Goal: Task Accomplishment & Management: Complete application form

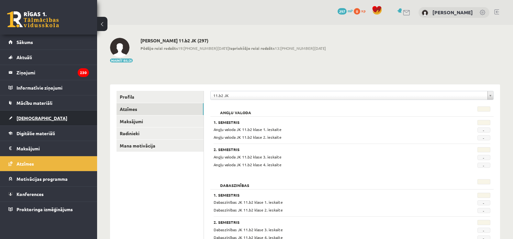
click at [65, 120] on link "[DEMOGRAPHIC_DATA]" at bounding box center [48, 118] width 81 height 15
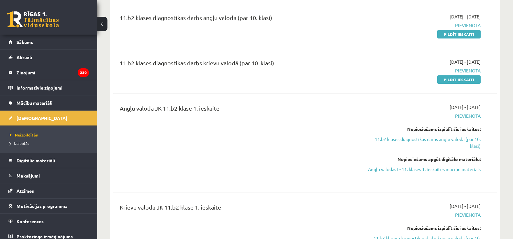
scroll to position [79, 0]
click at [468, 36] on link "Pildīt ieskaiti" at bounding box center [458, 34] width 43 height 8
click at [461, 35] on link "Pildīt ieskaiti" at bounding box center [458, 34] width 43 height 8
click at [46, 101] on span "Mācību materiāli" at bounding box center [35, 103] width 36 height 6
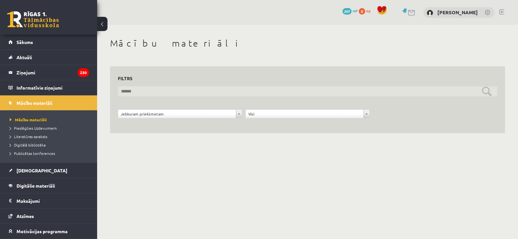
click at [186, 94] on input "text" at bounding box center [307, 91] width 379 height 10
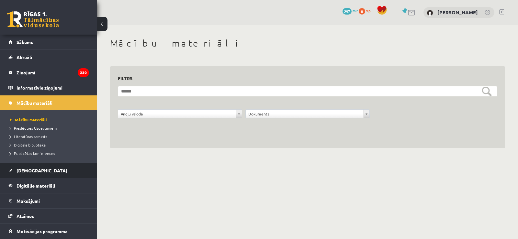
click at [33, 169] on span "[DEMOGRAPHIC_DATA]" at bounding box center [42, 171] width 51 height 6
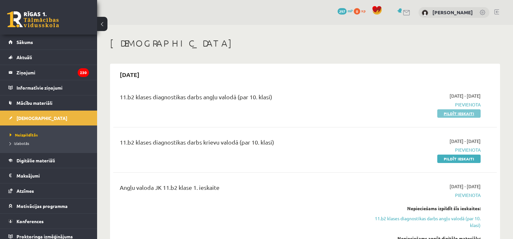
click at [458, 113] on link "Pildīt ieskaiti" at bounding box center [458, 113] width 43 height 8
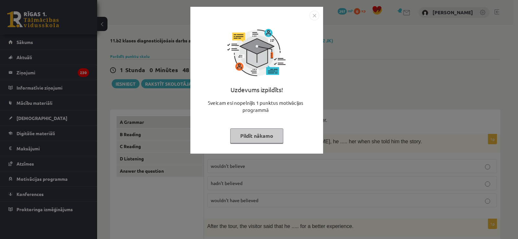
click at [315, 15] on img "Close" at bounding box center [315, 16] width 10 height 10
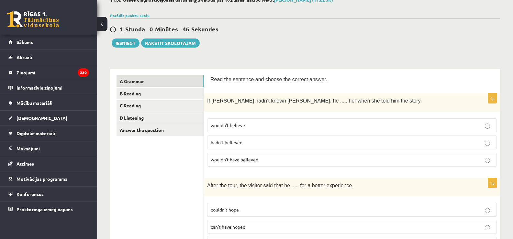
scroll to position [44, 0]
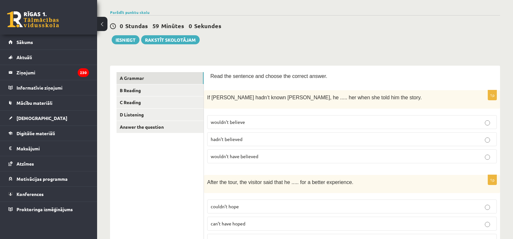
click at [386, 123] on p "wouldn’t believe" at bounding box center [352, 122] width 283 height 7
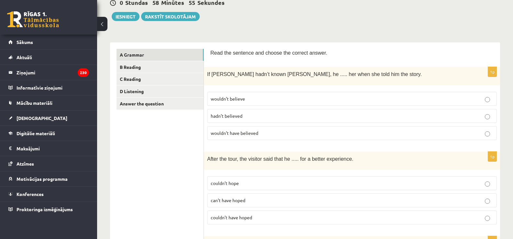
scroll to position [67, 0]
click at [327, 137] on label "wouldn’t have believed" at bounding box center [352, 134] width 290 height 14
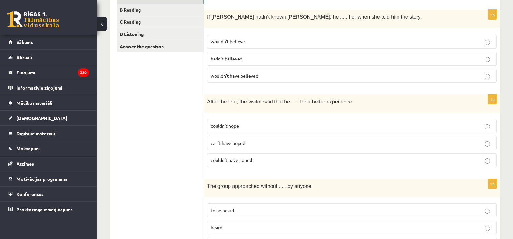
scroll to position [129, 0]
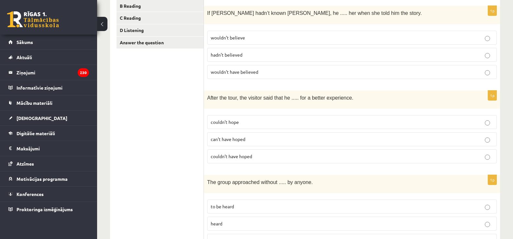
click at [285, 158] on p "couldn’t have hoped" at bounding box center [352, 156] width 283 height 7
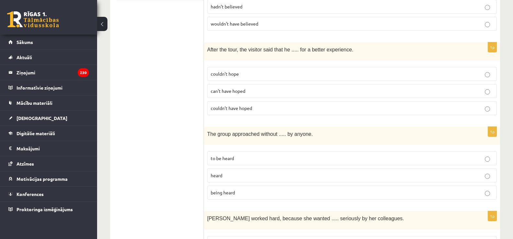
scroll to position [181, 0]
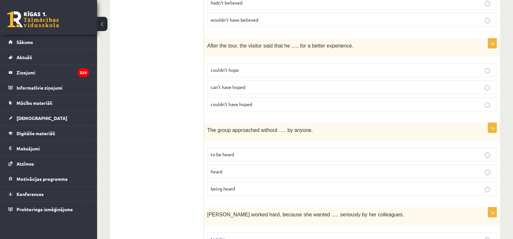
click at [282, 188] on p "being heard" at bounding box center [352, 189] width 283 height 7
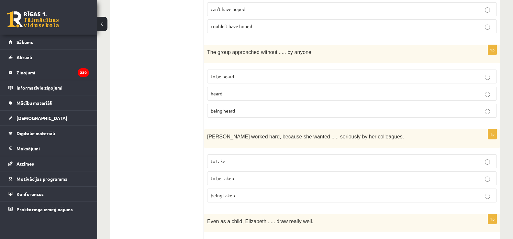
scroll to position [277, 0]
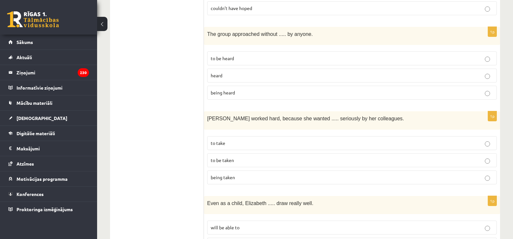
click at [281, 179] on p "being taken" at bounding box center [352, 177] width 283 height 7
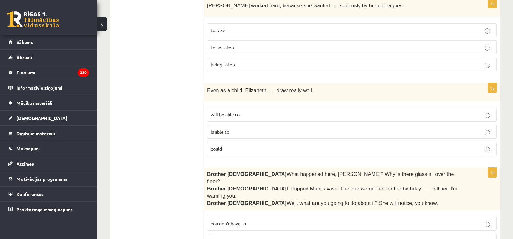
scroll to position [390, 0]
click at [246, 109] on label "will be able to" at bounding box center [352, 114] width 290 height 14
drag, startPoint x: 258, startPoint y: 139, endPoint x: 255, endPoint y: 145, distance: 6.3
click at [255, 145] on fieldset "will be able to is able to could" at bounding box center [352, 130] width 290 height 53
click at [255, 145] on p "could" at bounding box center [352, 148] width 283 height 7
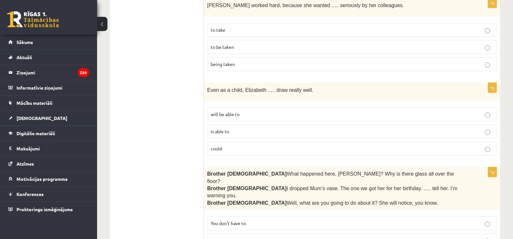
click at [250, 133] on p "is able to" at bounding box center [352, 131] width 283 height 7
click at [253, 146] on p "could" at bounding box center [352, 148] width 283 height 7
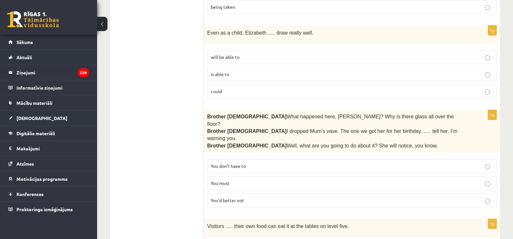
scroll to position [449, 0]
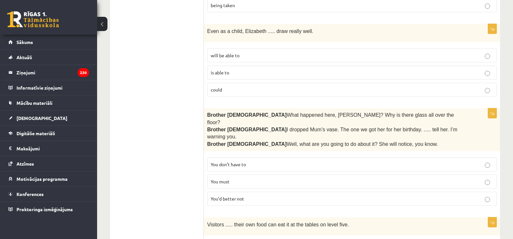
click at [239, 196] on span "You’d better not" at bounding box center [227, 199] width 33 height 6
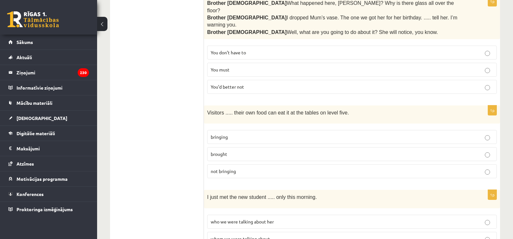
scroll to position [561, 0]
click at [232, 151] on p "brought" at bounding box center [352, 154] width 283 height 7
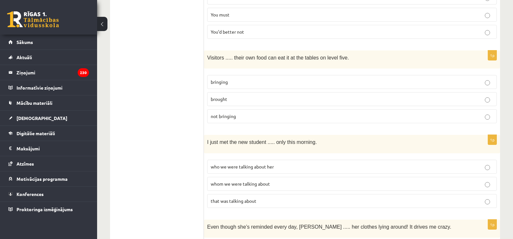
scroll to position [617, 0]
click at [278, 180] on p "whom we were talking about" at bounding box center [352, 183] width 283 height 7
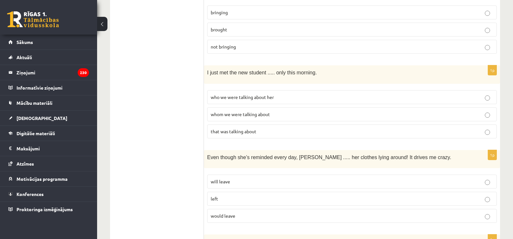
scroll to position [686, 0]
click at [278, 195] on p "left" at bounding box center [352, 198] width 283 height 7
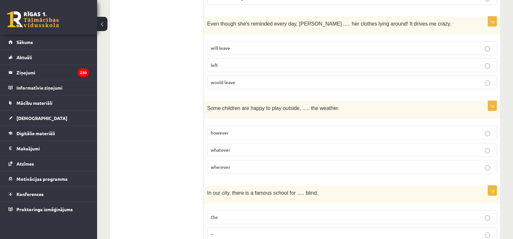
scroll to position [820, 0]
click at [284, 163] on p "wherever" at bounding box center [352, 166] width 283 height 7
click at [282, 146] on p "whatever" at bounding box center [352, 149] width 283 height 7
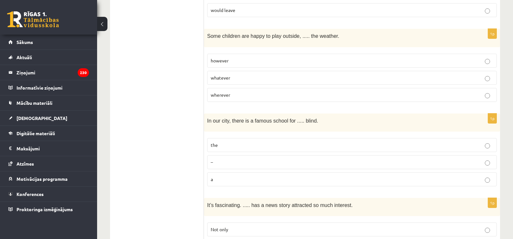
scroll to position [892, 0]
click at [275, 175] on p "a" at bounding box center [352, 178] width 283 height 7
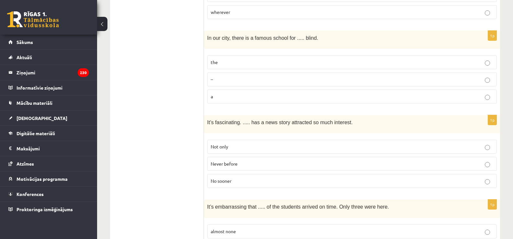
scroll to position [975, 0]
click at [279, 157] on label "Never before" at bounding box center [352, 164] width 290 height 14
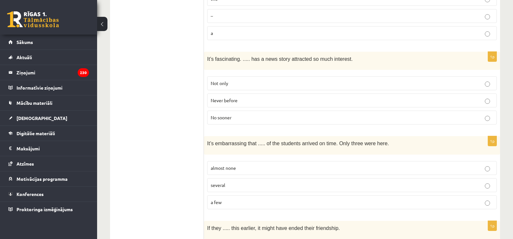
scroll to position [1039, 0]
click at [257, 198] on p "a few" at bounding box center [352, 201] width 283 height 7
click at [262, 164] on p "almost none" at bounding box center [352, 167] width 283 height 7
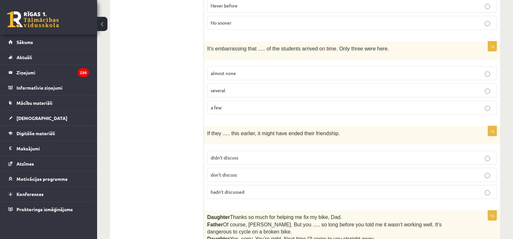
scroll to position [1133, 0]
click at [264, 188] on p "hadn’t discussed" at bounding box center [352, 191] width 283 height 7
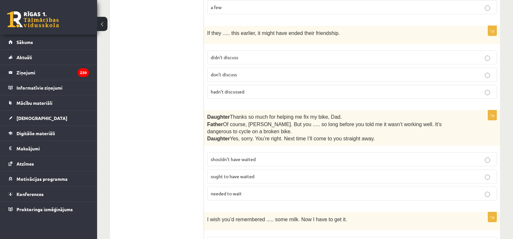
scroll to position [1233, 0]
click at [253, 153] on label "shouldn’t have waited" at bounding box center [352, 160] width 290 height 14
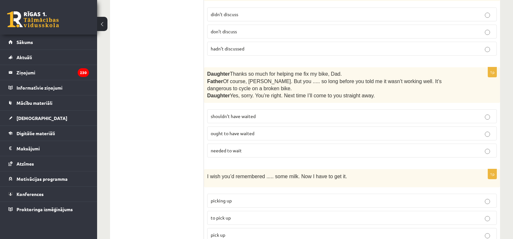
scroll to position [1277, 0]
click at [248, 211] on label "to pick up" at bounding box center [352, 218] width 290 height 14
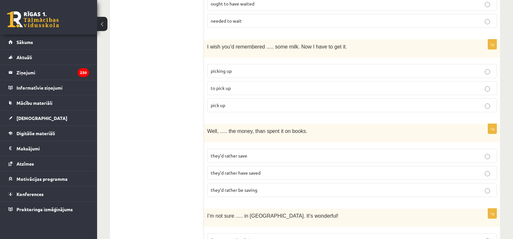
scroll to position [1410, 0]
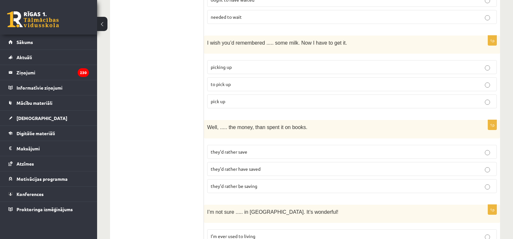
click at [234, 149] on p "they’d rather save" at bounding box center [352, 152] width 283 height 7
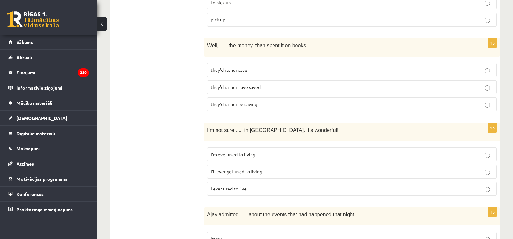
scroll to position [1492, 0]
click at [279, 151] on p "I’m ever used to living" at bounding box center [352, 154] width 283 height 7
click at [272, 185] on p "I ever used to live" at bounding box center [352, 188] width 283 height 7
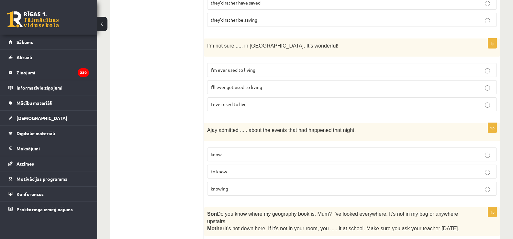
scroll to position [1625, 0]
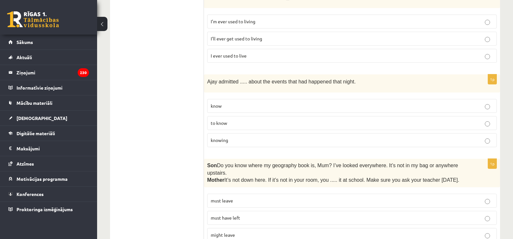
click at [353, 116] on label "to know" at bounding box center [352, 123] width 290 height 14
click at [241, 232] on p "might leave" at bounding box center [352, 235] width 283 height 7
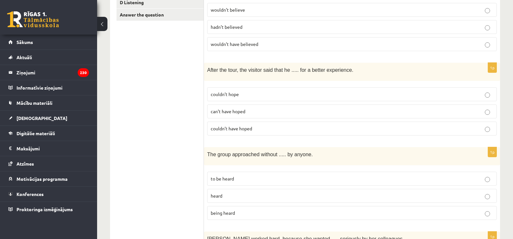
scroll to position [0, 0]
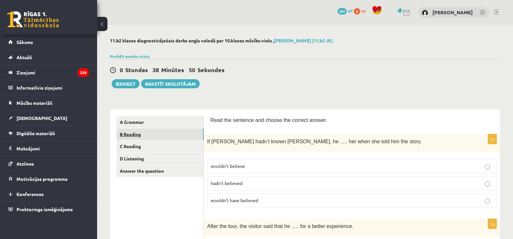
click at [164, 135] on link "B Reading" at bounding box center [160, 135] width 87 height 12
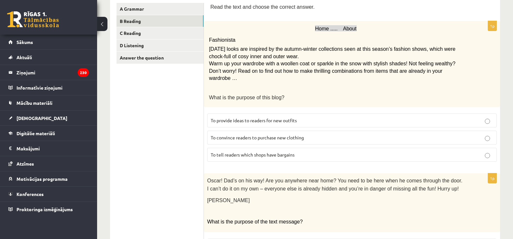
scroll to position [113, 0]
click at [343, 118] on p "To provide ideas to readers for new outfits" at bounding box center [352, 121] width 283 height 7
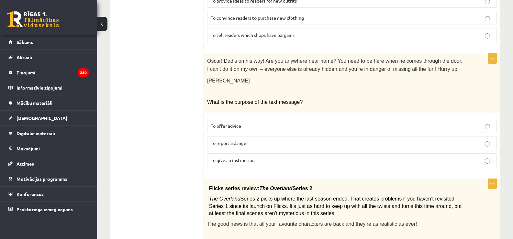
scroll to position [233, 0]
click at [245, 153] on label "To give an instruction" at bounding box center [352, 160] width 290 height 14
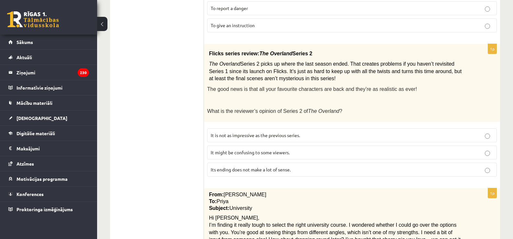
scroll to position [368, 0]
click at [254, 133] on span "It is not as impressive as the previous series." at bounding box center [255, 136] width 89 height 6
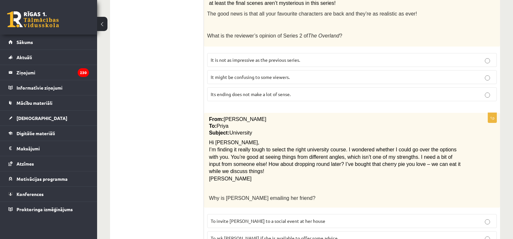
scroll to position [511, 0]
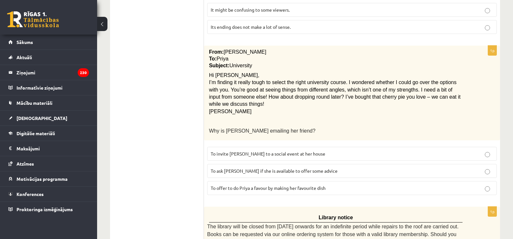
click at [273, 164] on label "To ask Priya if she is available to offer some advice" at bounding box center [352, 171] width 290 height 14
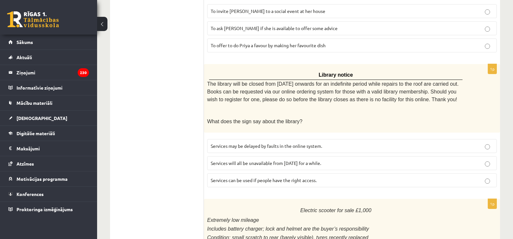
scroll to position [654, 0]
click at [276, 160] on span "Services will all be unavailable from Monday for a while." at bounding box center [266, 163] width 110 height 6
click at [276, 156] on label "Services will all be unavailable from Monday for a while." at bounding box center [352, 163] width 290 height 14
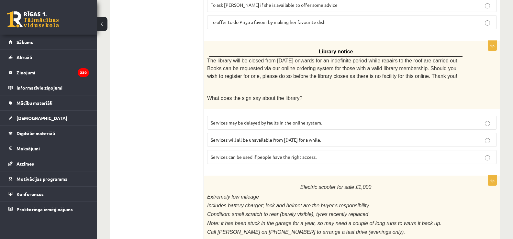
scroll to position [751, 0]
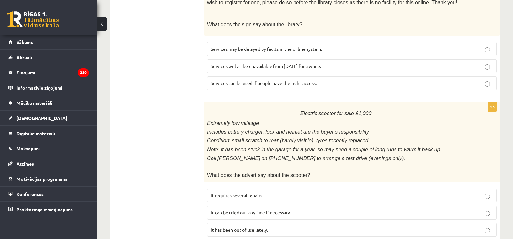
click at [274, 192] on p "It requires several repairs." at bounding box center [352, 195] width 283 height 7
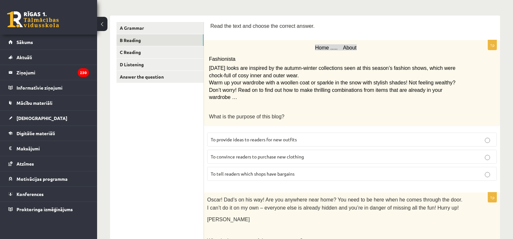
scroll to position [95, 0]
click at [135, 51] on link "C Reading" at bounding box center [160, 52] width 87 height 12
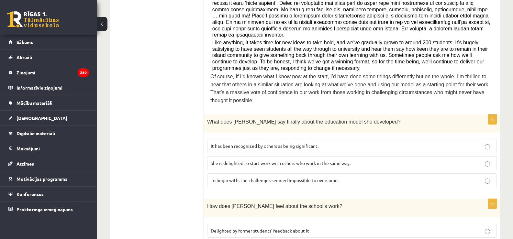
scroll to position [256, 0]
click at [327, 156] on label "She is delighted to start work with others who work in the same way." at bounding box center [352, 163] width 290 height 14
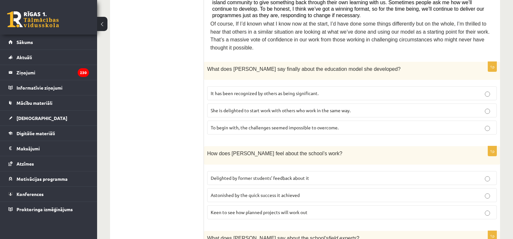
scroll to position [309, 0]
click at [302, 188] on label "Astonished by the quick success it achieved" at bounding box center [352, 195] width 290 height 14
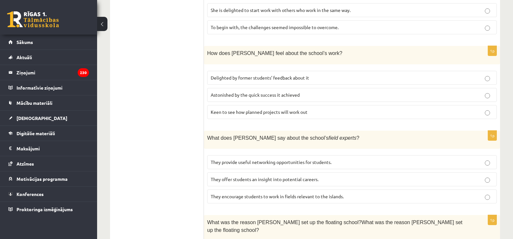
scroll to position [410, 0]
click at [293, 172] on label "They offer students an insight into potential careers." at bounding box center [352, 179] width 290 height 14
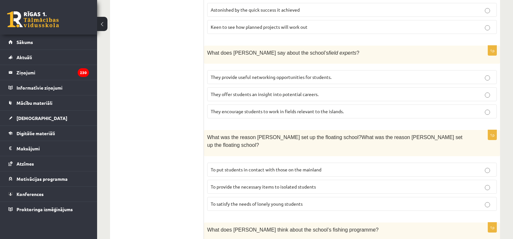
scroll to position [495, 0]
click at [311, 183] on span "To provide the necessary items to isolated students" at bounding box center [263, 186] width 105 height 6
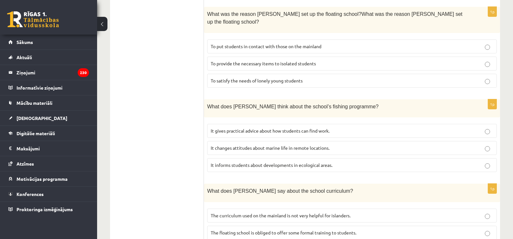
scroll to position [628, 0]
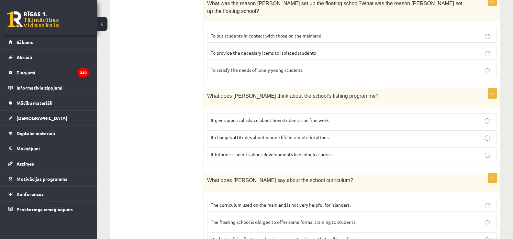
click at [320, 117] on p "It gives practical advice about how students can find work." at bounding box center [352, 120] width 283 height 7
click at [316, 236] on span "Students of the floating school can suggest subjects that will benefit them." at bounding box center [288, 239] width 154 height 6
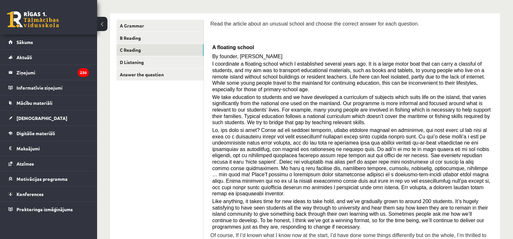
scroll to position [0, 0]
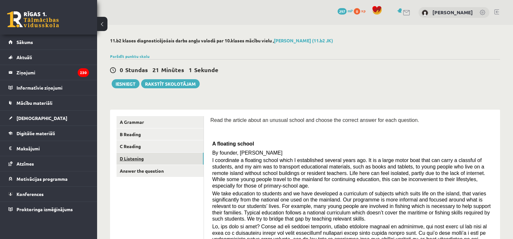
click at [147, 162] on link "D Listening" at bounding box center [160, 159] width 87 height 12
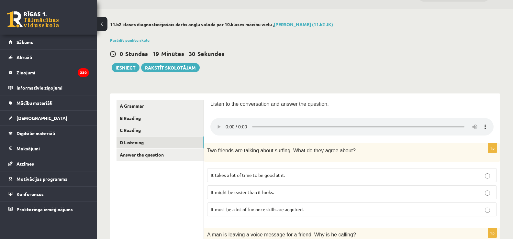
scroll to position [16, 0]
click at [264, 173] on span "It takes a lot of time to be good at it." at bounding box center [248, 176] width 74 height 6
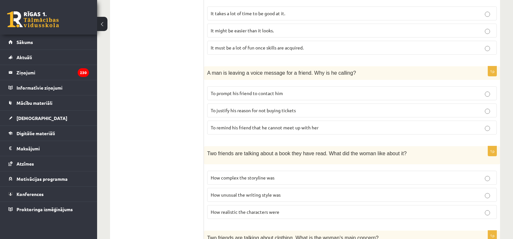
scroll to position [178, 0]
click at [302, 115] on label "To justify his reason for not buying tickets" at bounding box center [352, 110] width 290 height 14
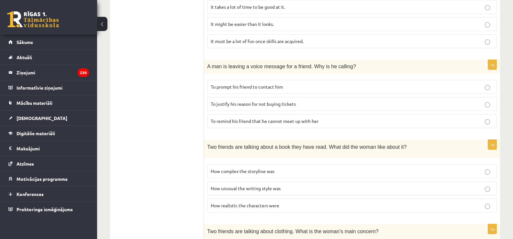
scroll to position [185, 0]
click at [309, 90] on p "To prompt his friend to contact him" at bounding box center [352, 86] width 283 height 7
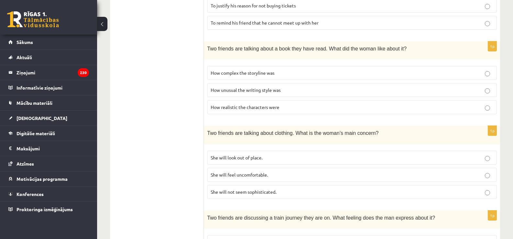
scroll to position [299, 0]
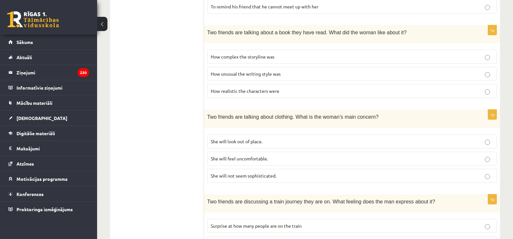
click at [263, 156] on span "She will feel uncomfortable." at bounding box center [239, 159] width 57 height 6
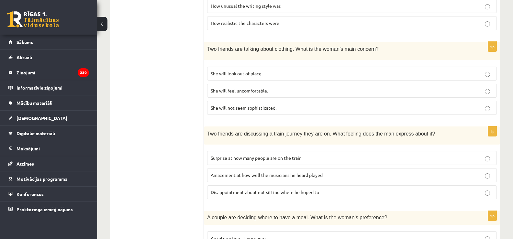
scroll to position [367, 0]
click at [276, 186] on label "Disappointment about not sitting where he hoped to" at bounding box center [352, 192] width 290 height 14
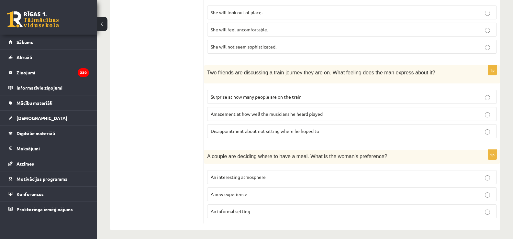
scroll to position [431, 0]
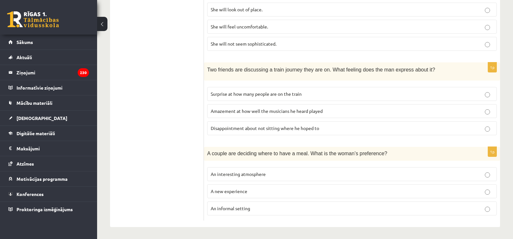
click at [276, 189] on p "A new experience" at bounding box center [352, 191] width 283 height 7
click at [278, 173] on p "An interesting atmosphere" at bounding box center [352, 174] width 283 height 7
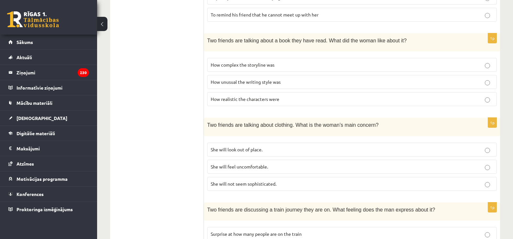
scroll to position [291, 0]
click at [283, 82] on p "How unusual the writing style was" at bounding box center [352, 82] width 283 height 7
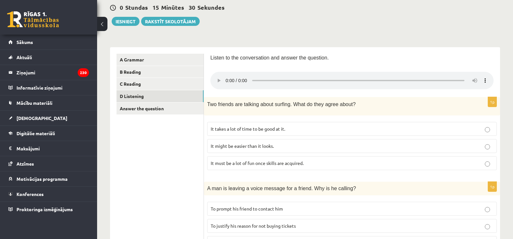
scroll to position [0, 0]
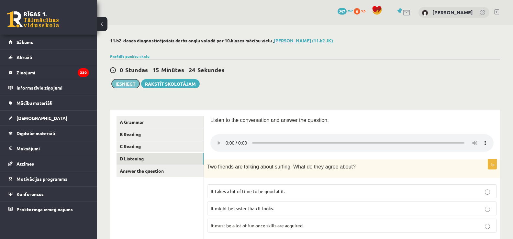
click at [132, 85] on button "Iesniegt" at bounding box center [126, 83] width 28 height 9
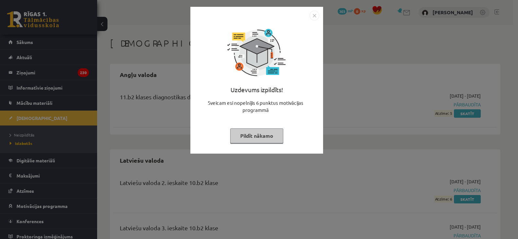
click at [262, 140] on button "Pildīt nākamo" at bounding box center [256, 136] width 53 height 15
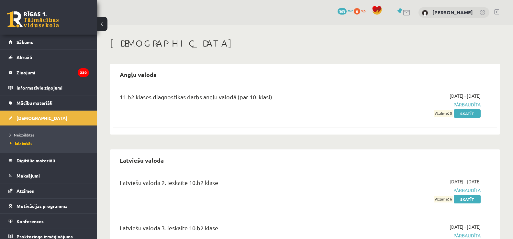
click at [385, 115] on div "[DATE] - [DATE] Pārbaudīta Atzīme: 5 Skatīt" at bounding box center [424, 105] width 124 height 24
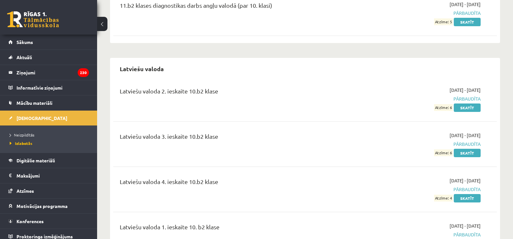
scroll to position [93, 0]
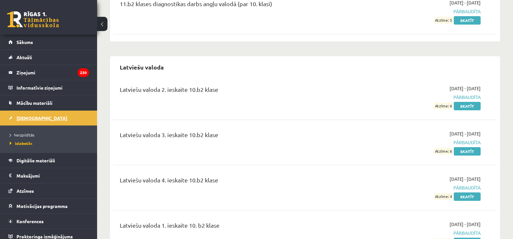
click at [28, 117] on span "[DEMOGRAPHIC_DATA]" at bounding box center [42, 118] width 51 height 6
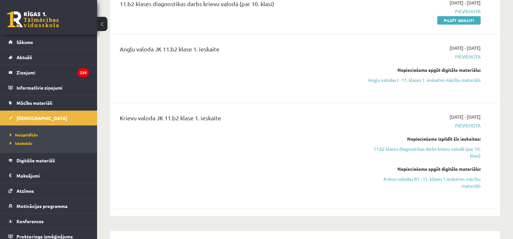
scroll to position [138, 0]
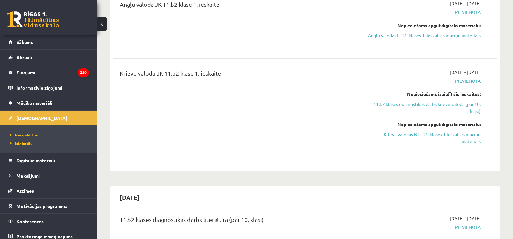
click at [205, 147] on div "Krievu valoda JK 11.b2 klase 1. ieskaite" at bounding box center [238, 111] width 247 height 85
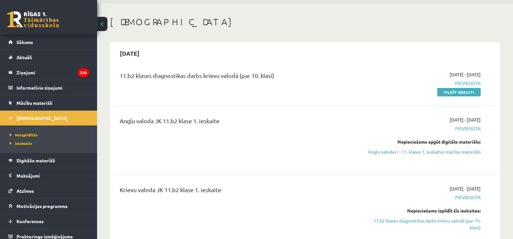
scroll to position [21, 0]
click at [28, 39] on link "Sākums" at bounding box center [48, 42] width 81 height 15
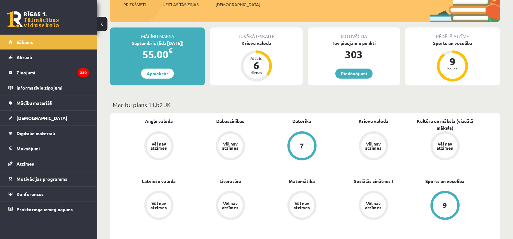
scroll to position [97, 0]
click at [28, 162] on span "Atzīmes" at bounding box center [25, 164] width 17 height 6
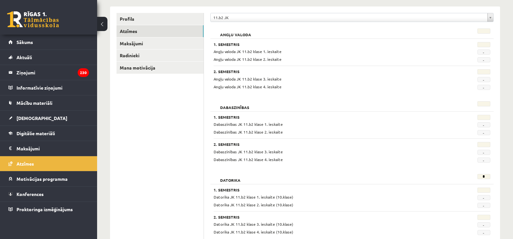
scroll to position [78, 0]
click at [28, 120] on span "[DEMOGRAPHIC_DATA]" at bounding box center [42, 118] width 51 height 6
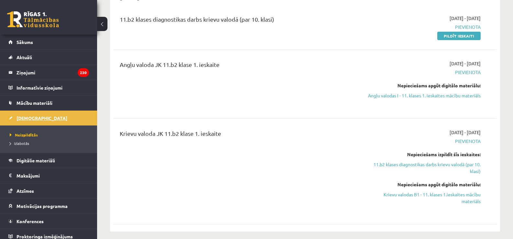
click at [28, 120] on span "[DEMOGRAPHIC_DATA]" at bounding box center [42, 118] width 51 height 6
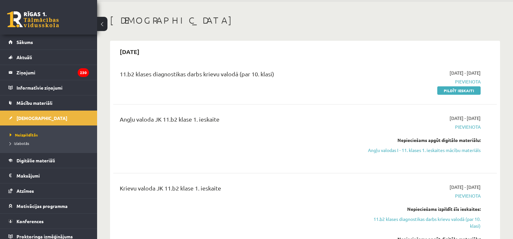
scroll to position [23, 0]
drag, startPoint x: 367, startPoint y: 119, endPoint x: 368, endPoint y: 127, distance: 7.8
click at [368, 127] on div "[DATE] - [DATE] [GEOGRAPHIC_DATA] Nepieciešams apgūt digitālo materiālu: Angļu …" at bounding box center [424, 139] width 124 height 48
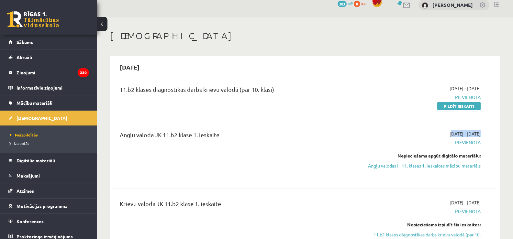
scroll to position [8, 0]
click at [374, 112] on div "11.b2 klases diagnostikas darbs krievu valodā (par 10. klasi) [DATE] - [DATE] […" at bounding box center [305, 96] width 384 height 37
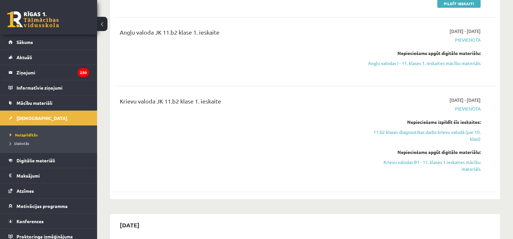
scroll to position [110, 0]
